Goal: Register for event/course

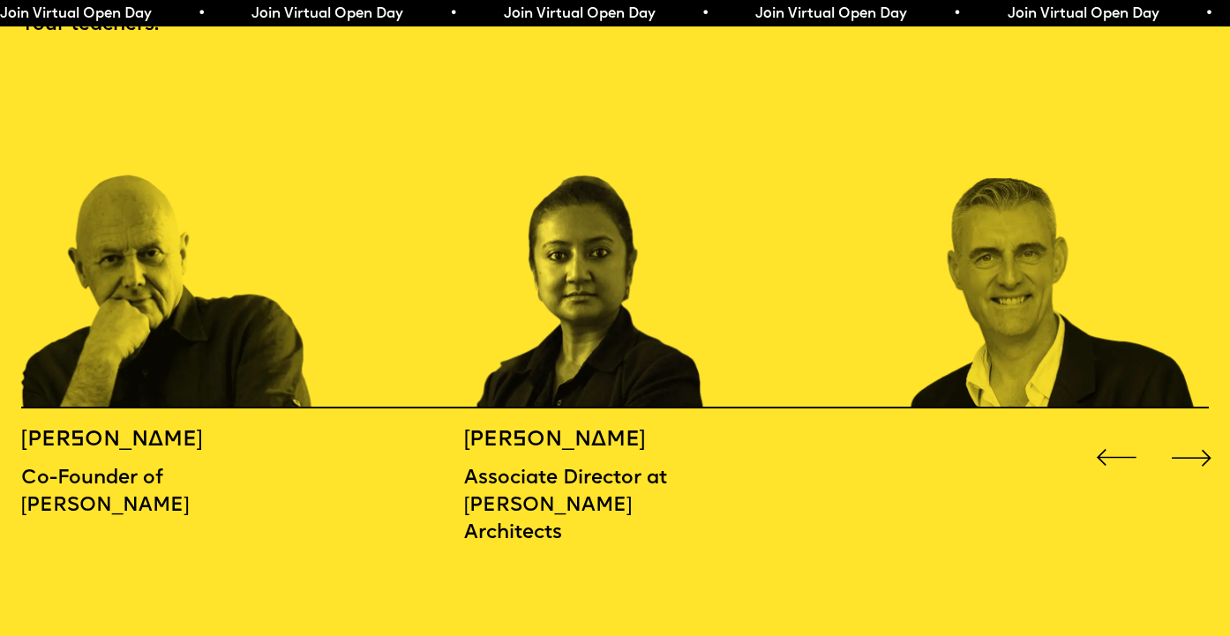
scroll to position [1805, 0]
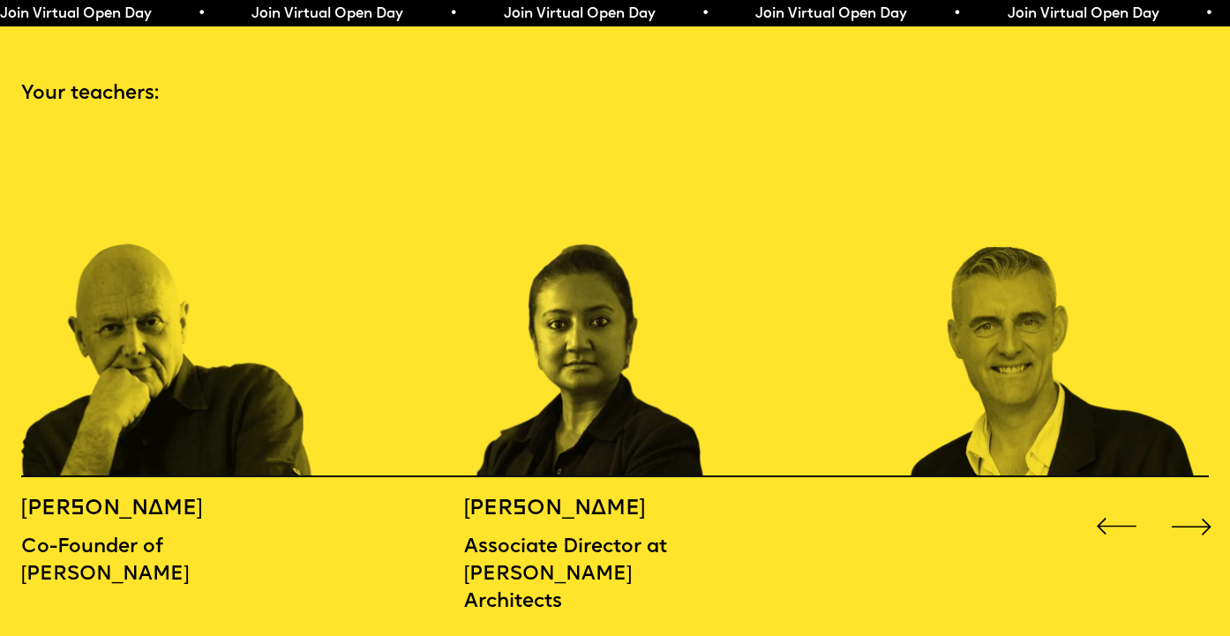
click at [1184, 502] on div "Next slide" at bounding box center [1190, 526] width 49 height 49
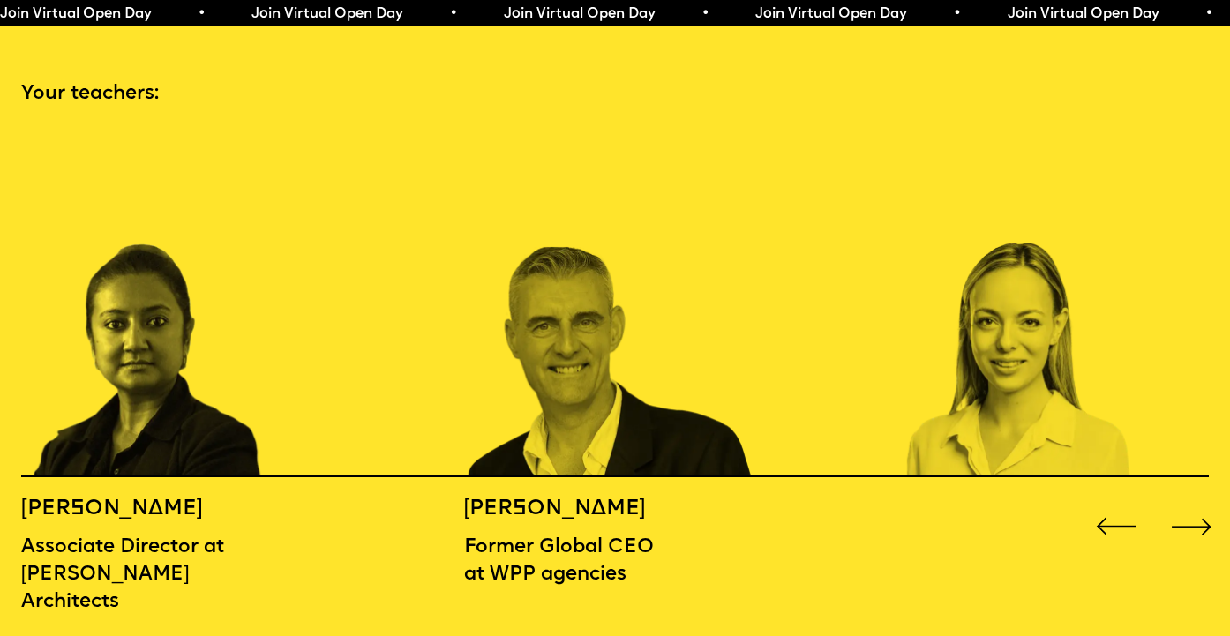
click at [1184, 502] on div "Next slide" at bounding box center [1190, 526] width 49 height 49
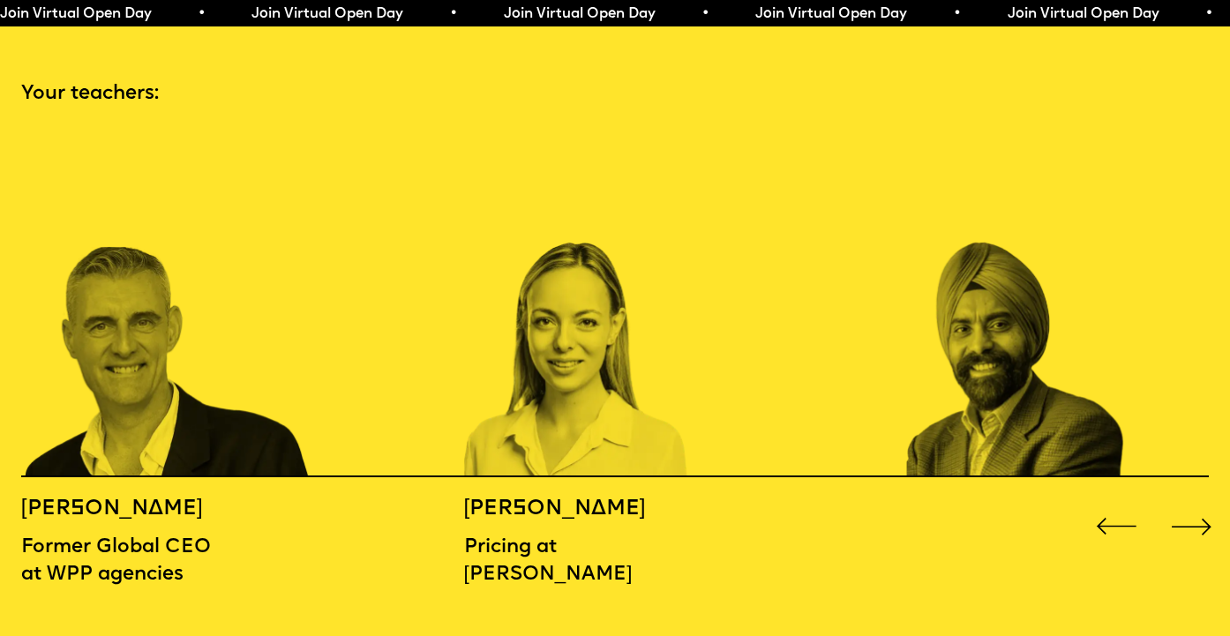
click at [1184, 502] on div "Next slide" at bounding box center [1190, 526] width 49 height 49
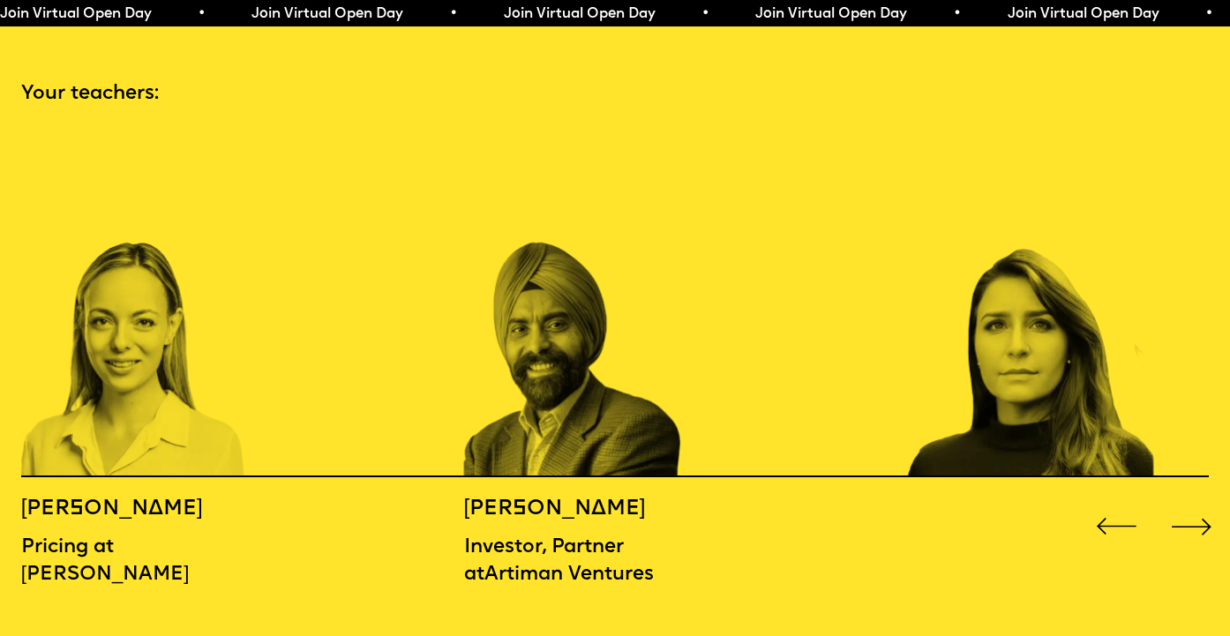
click at [1184, 502] on div "Next slide" at bounding box center [1190, 526] width 49 height 49
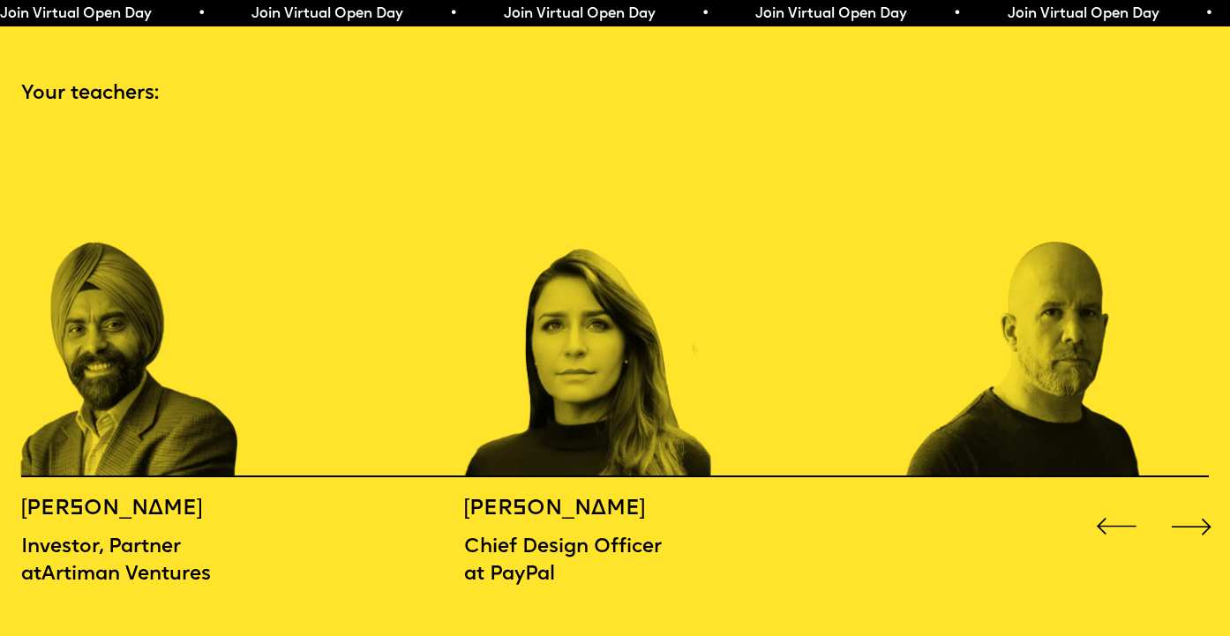
click at [1184, 502] on div "Next slide" at bounding box center [1190, 526] width 49 height 49
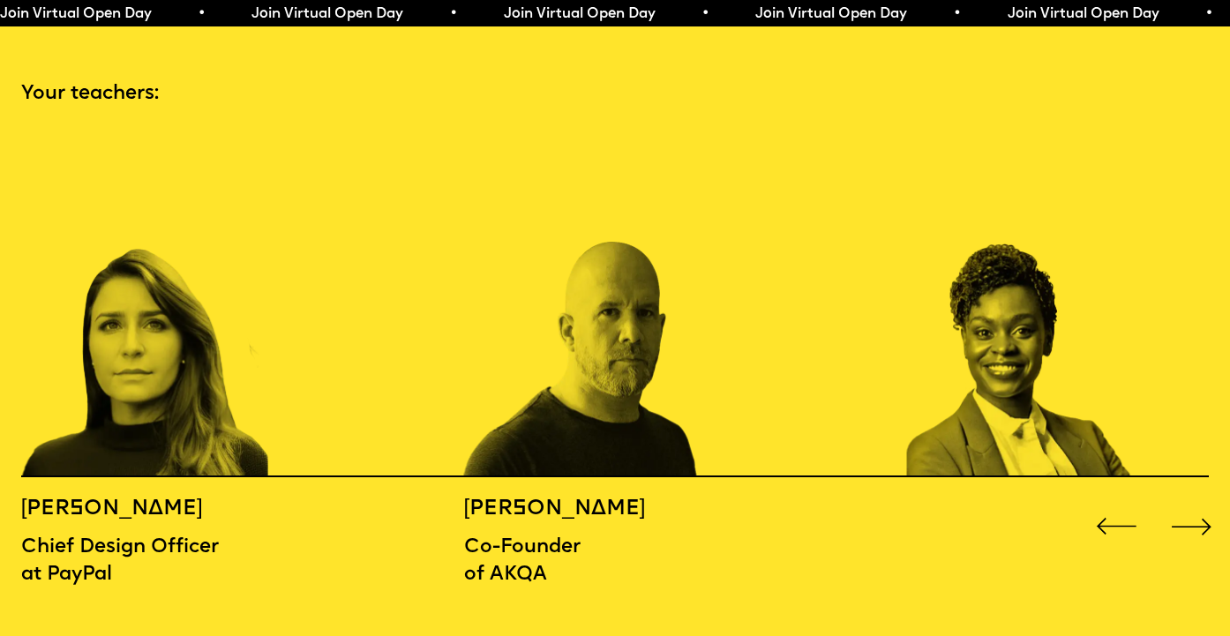
click at [1184, 502] on div "Next slide" at bounding box center [1190, 526] width 49 height 49
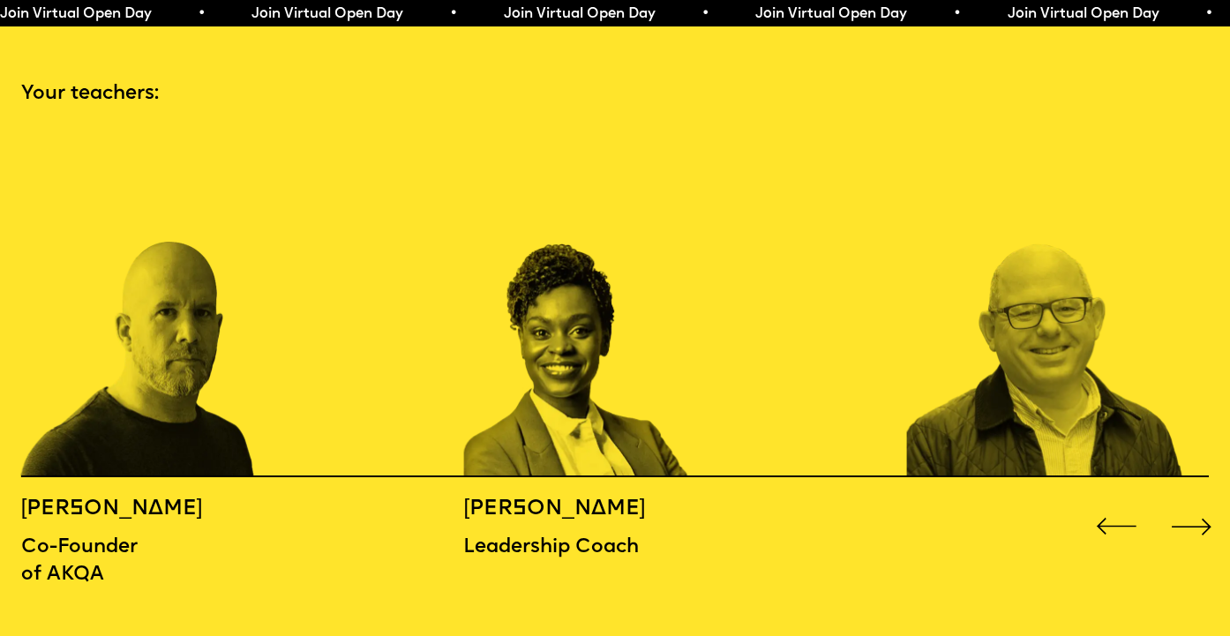
click at [1184, 502] on div "Next slide" at bounding box center [1190, 526] width 49 height 49
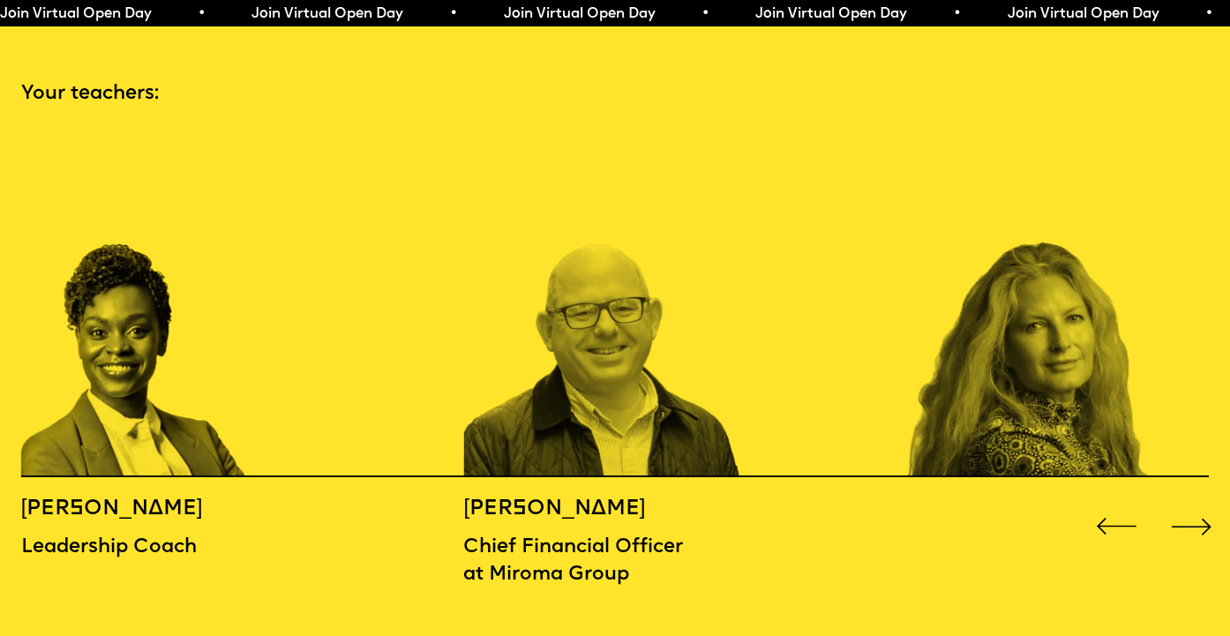
click at [1184, 502] on div "Next slide" at bounding box center [1190, 526] width 49 height 49
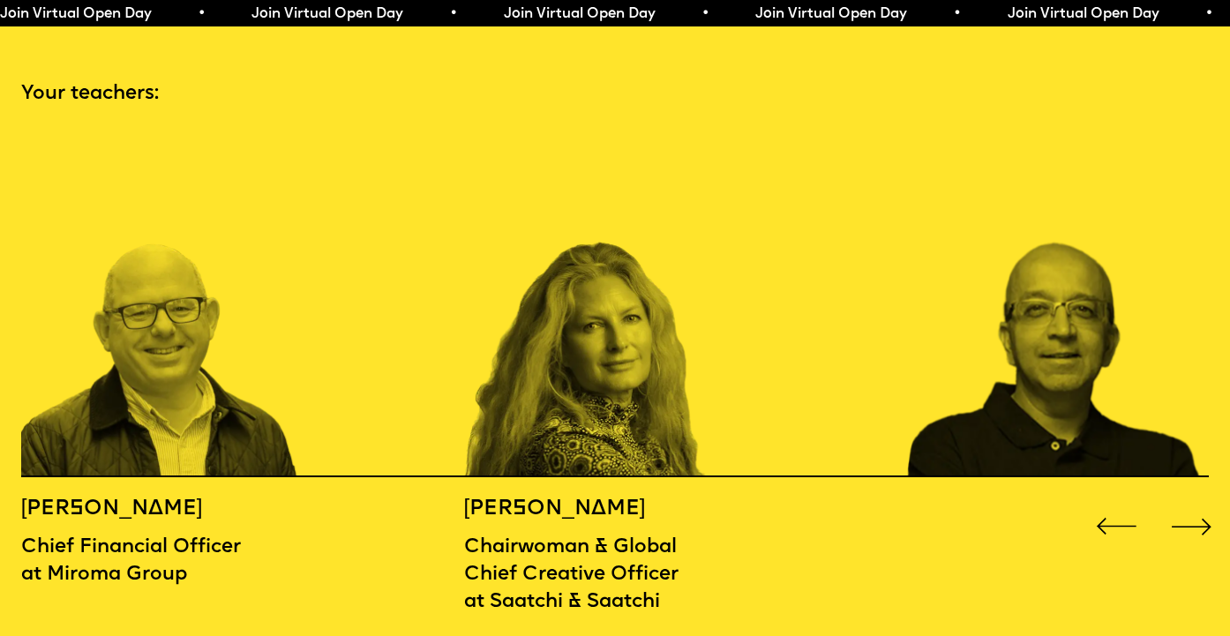
click at [1184, 502] on div "Next slide" at bounding box center [1190, 526] width 49 height 49
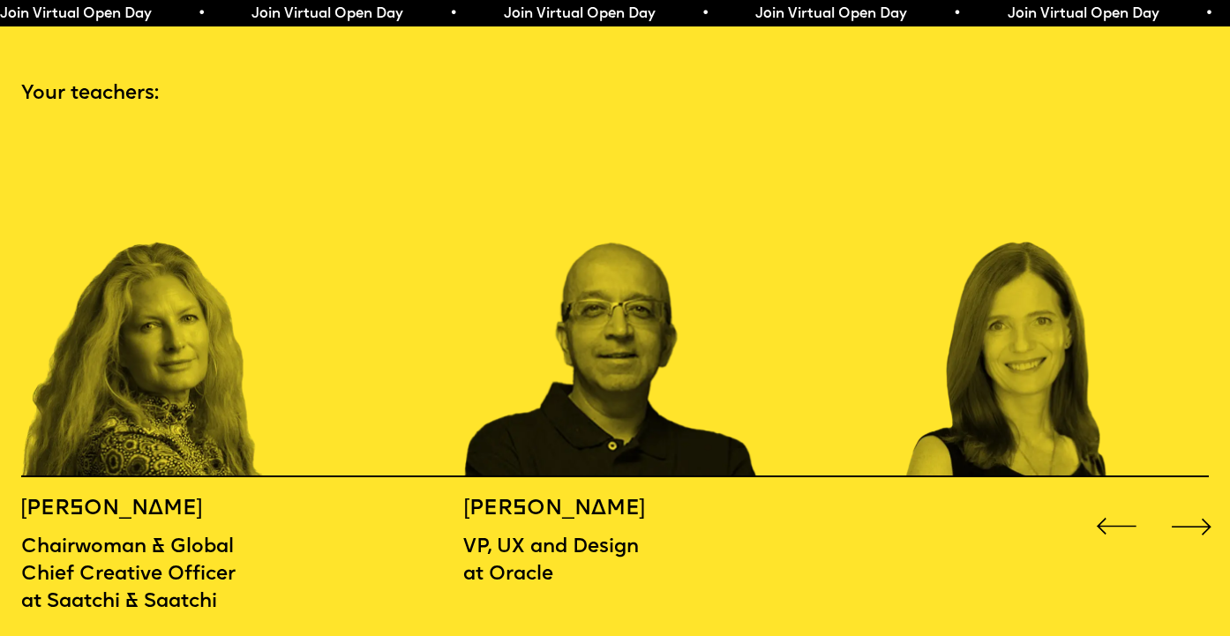
click at [1184, 502] on div "Next slide" at bounding box center [1190, 526] width 49 height 49
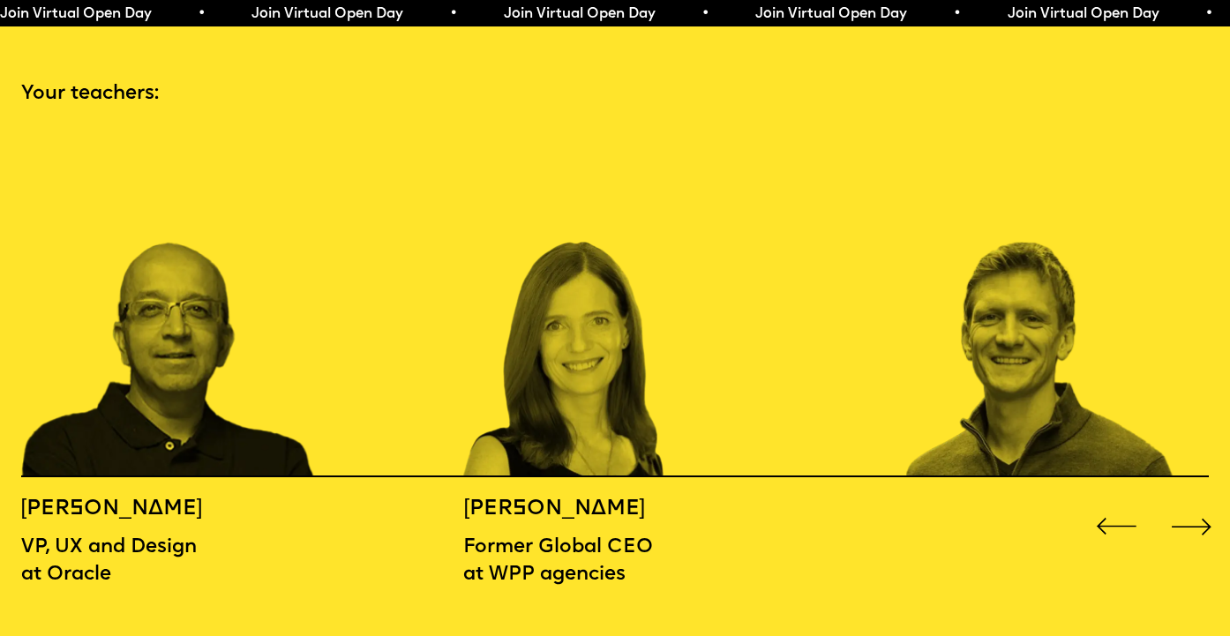
click at [1184, 502] on div "Next slide" at bounding box center [1190, 526] width 49 height 49
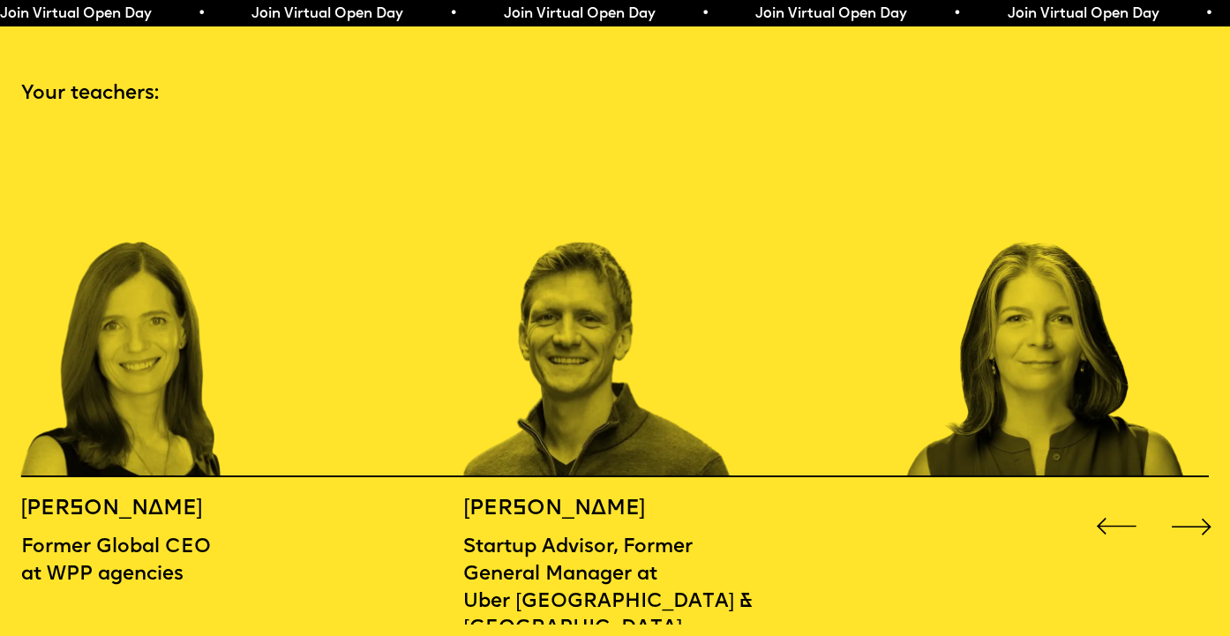
click at [1184, 502] on div "Next slide" at bounding box center [1190, 526] width 49 height 49
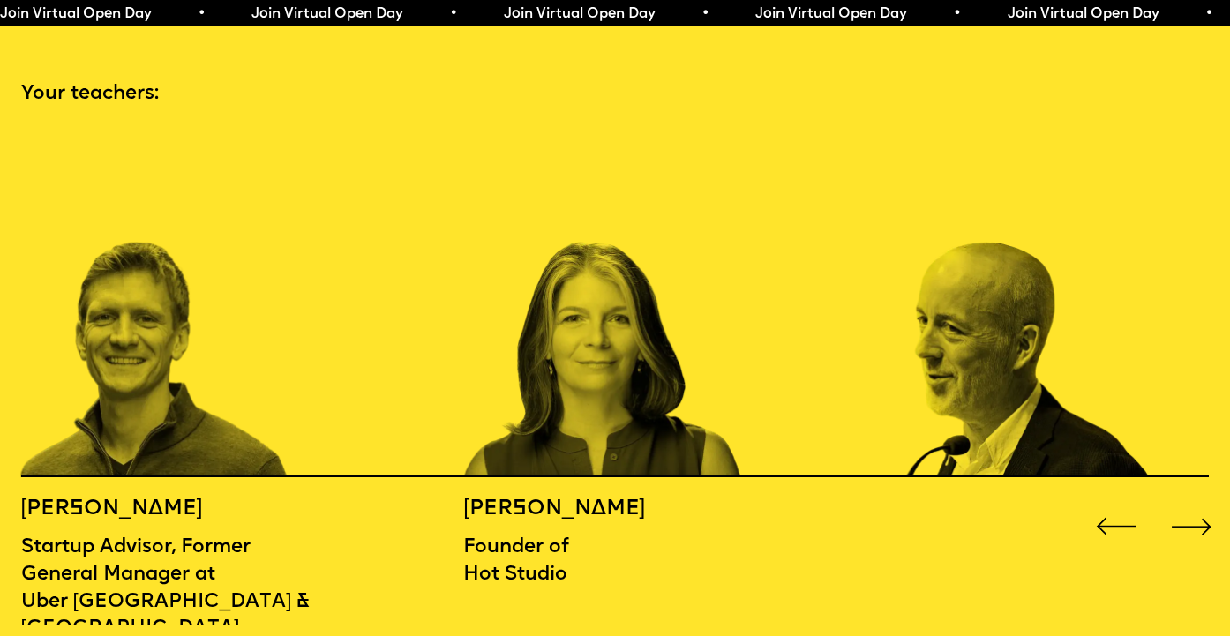
click at [1184, 502] on div "Next slide" at bounding box center [1190, 526] width 49 height 49
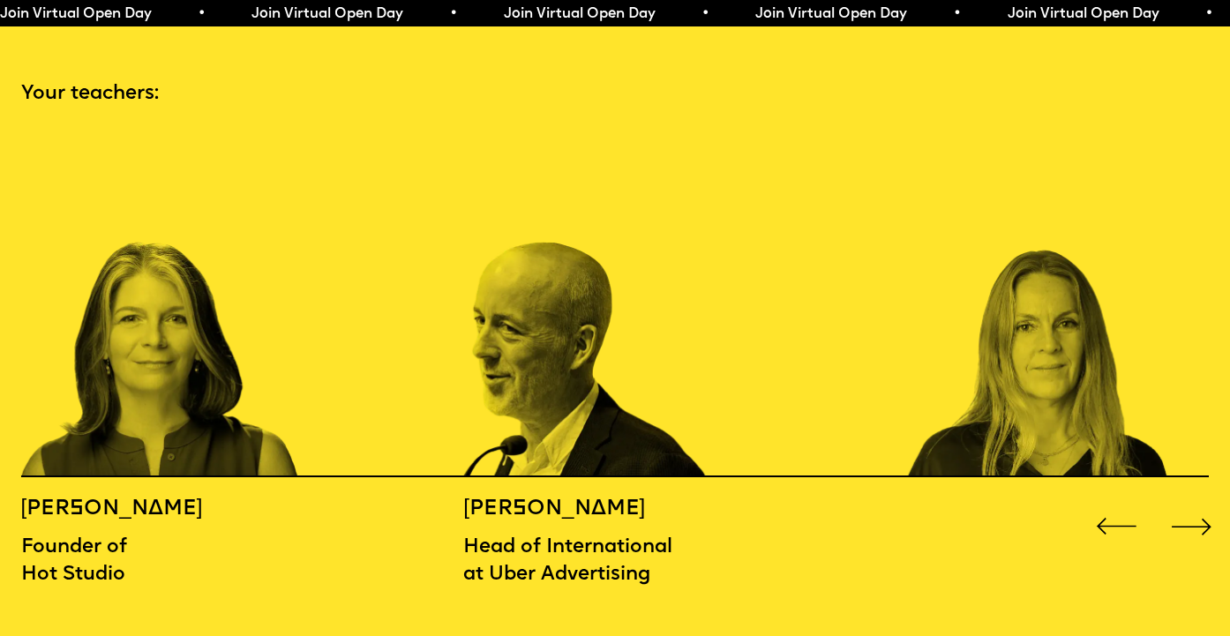
click at [1184, 502] on div "Next slide" at bounding box center [1190, 526] width 49 height 49
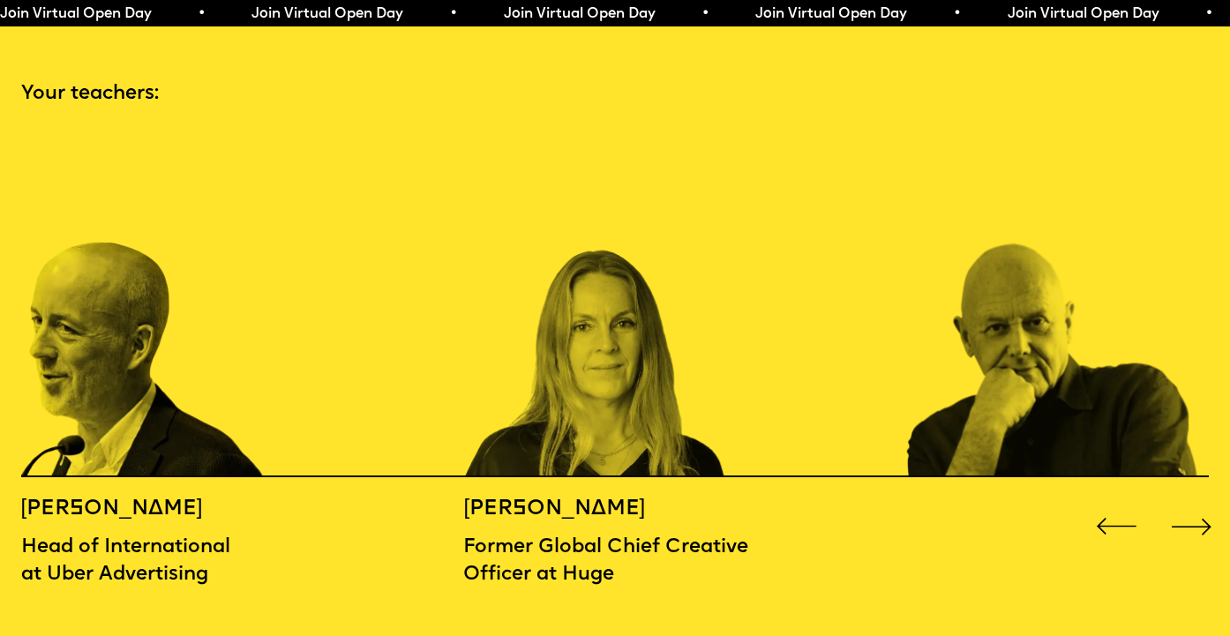
click at [1184, 502] on div "Next slide" at bounding box center [1190, 526] width 49 height 49
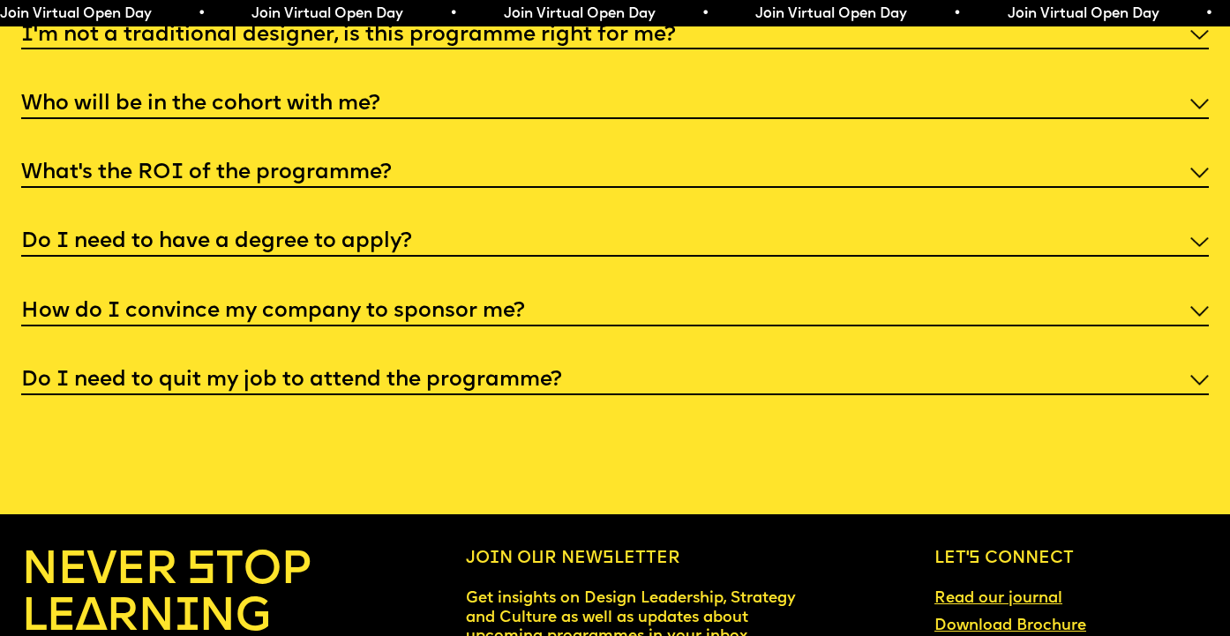
scroll to position [6932, 0]
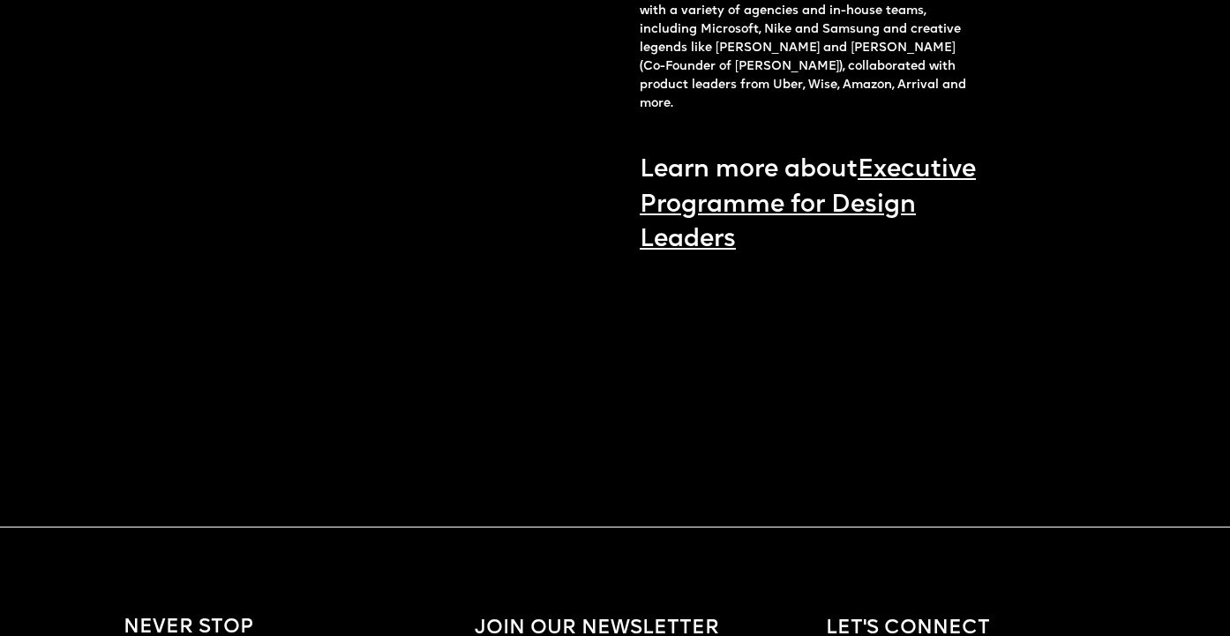
scroll to position [2577, 0]
